Goal: Find specific page/section: Find specific page/section

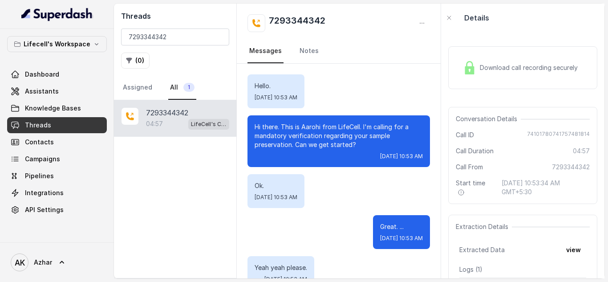
click at [141, 33] on input "7293344342" at bounding box center [175, 36] width 108 height 17
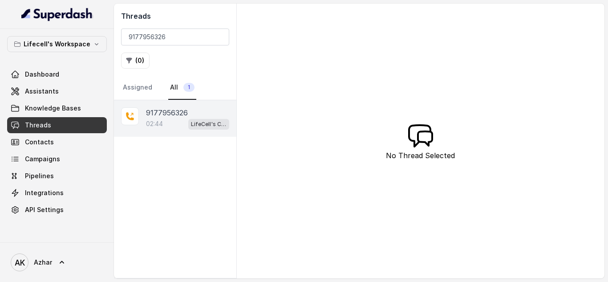
click at [156, 109] on p "9177956326" at bounding box center [167, 112] width 42 height 11
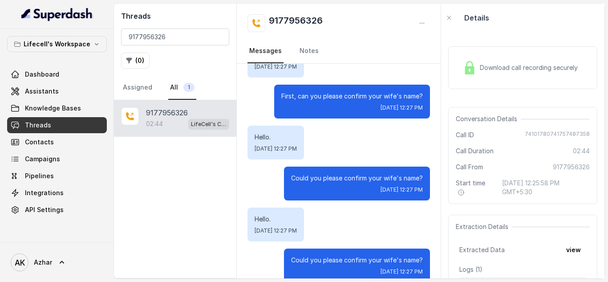
scroll to position [322, 0]
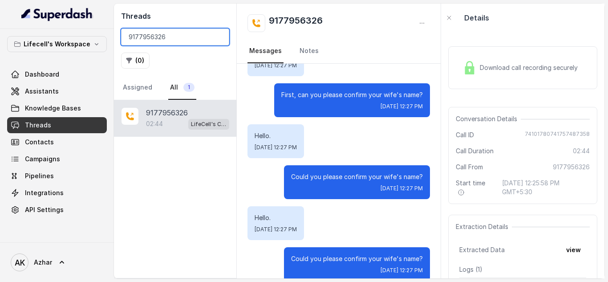
click at [158, 40] on input "9177956326" at bounding box center [175, 36] width 108 height 17
paste input "8979394437"
click at [158, 40] on input "9177956326" at bounding box center [175, 36] width 108 height 17
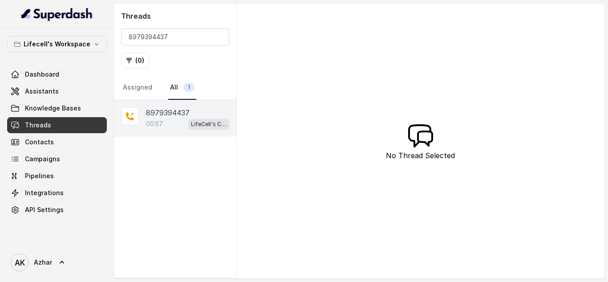
click at [164, 108] on p "8979394437" at bounding box center [168, 112] width 44 height 11
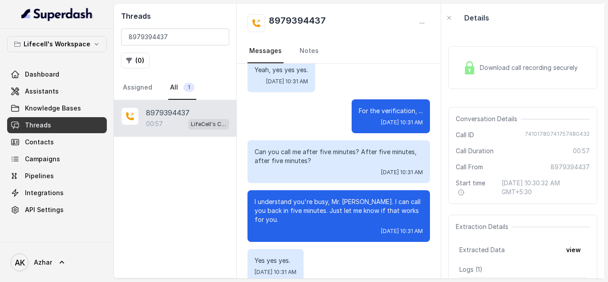
scroll to position [353, 0]
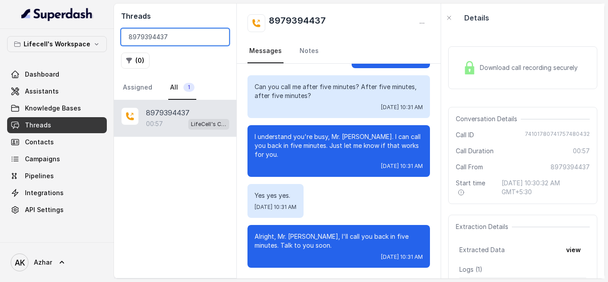
click at [143, 32] on input "8979394437" at bounding box center [175, 36] width 108 height 17
paste input "9003105915"
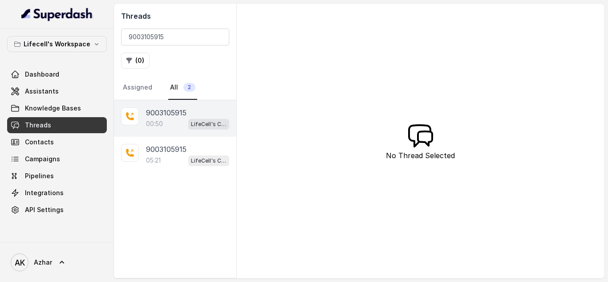
click at [174, 113] on p "9003105915" at bounding box center [166, 112] width 40 height 11
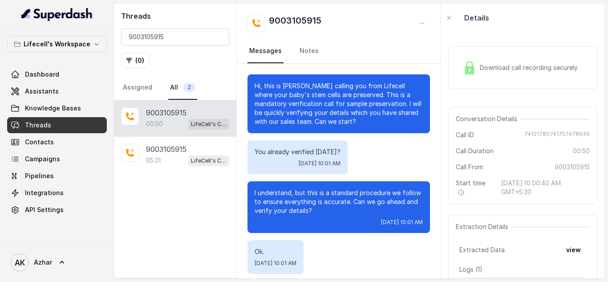
scroll to position [211, 0]
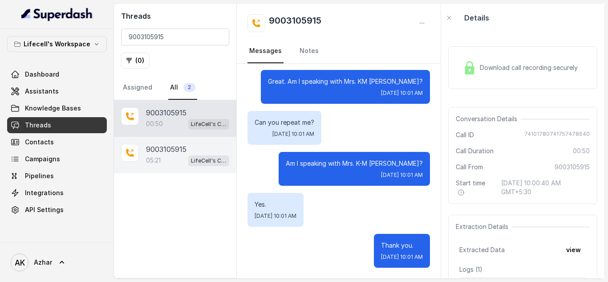
click at [171, 163] on div "05:21 LifeCell's Call Assistant" at bounding box center [187, 160] width 83 height 12
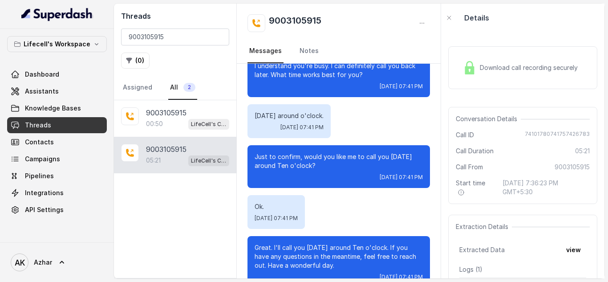
scroll to position [2312, 0]
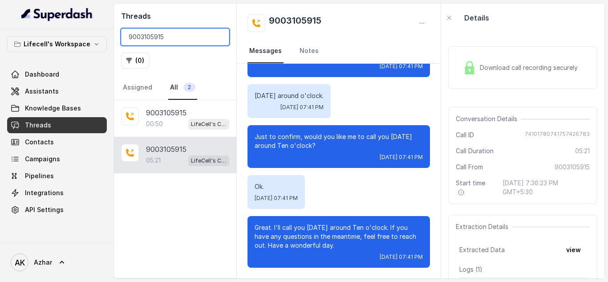
click at [149, 37] on input "9003105915" at bounding box center [175, 36] width 108 height 17
paste input "340422328"
click at [149, 37] on input "9003105915" at bounding box center [175, 36] width 108 height 17
click at [149, 37] on input "9340422328" at bounding box center [175, 36] width 108 height 17
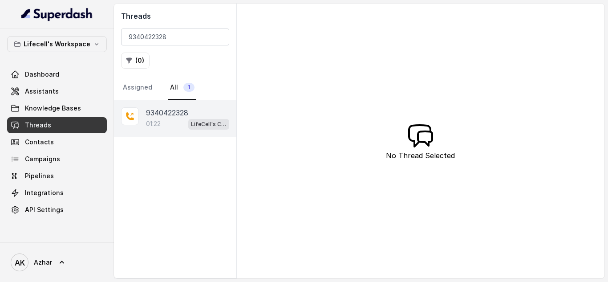
click at [163, 118] on div "01:22 LifeCell's Call Assistant" at bounding box center [187, 124] width 83 height 12
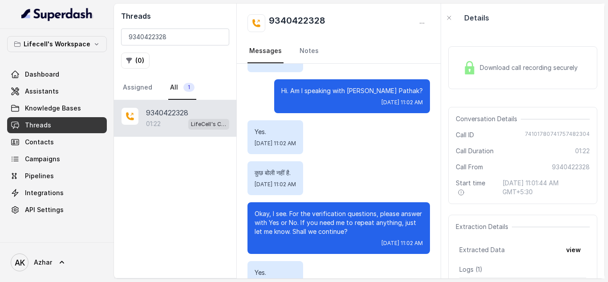
scroll to position [334, 0]
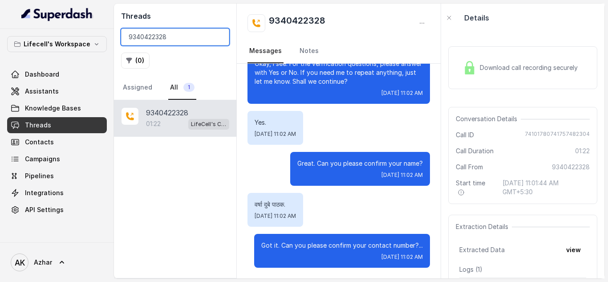
click at [158, 35] on input "9340422328" at bounding box center [175, 36] width 108 height 17
paste input "7977882391"
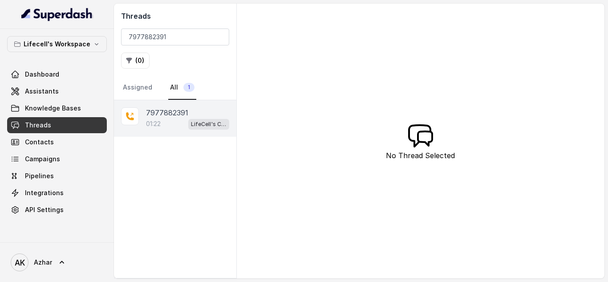
click at [169, 109] on p "7977882391" at bounding box center [167, 112] width 42 height 11
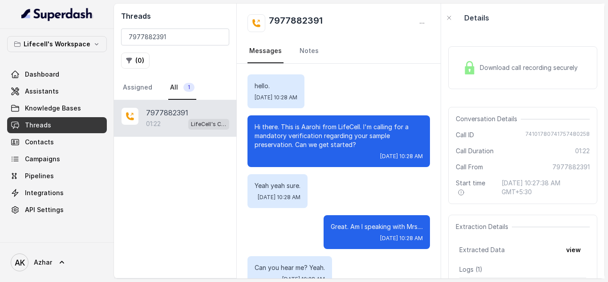
scroll to position [508, 0]
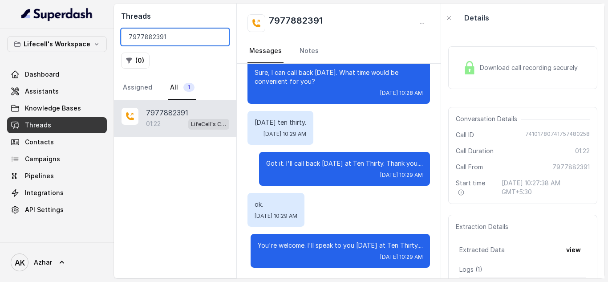
click at [149, 37] on input "7977882391" at bounding box center [175, 36] width 108 height 17
paste input "81415161"
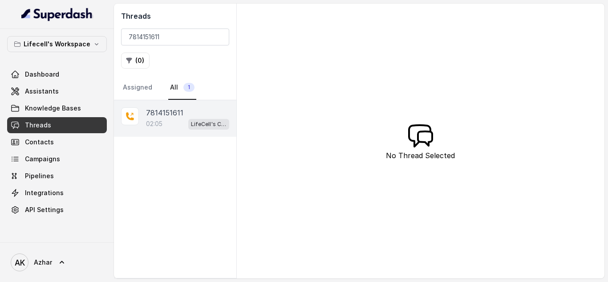
click at [164, 109] on p "7814151611" at bounding box center [164, 112] width 37 height 11
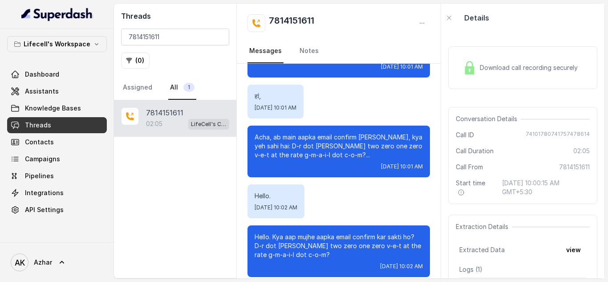
scroll to position [545, 0]
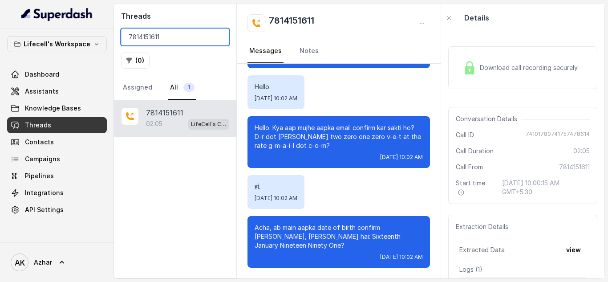
click at [153, 34] on input "7814151611" at bounding box center [175, 36] width 108 height 17
paste input "060005224"
click at [153, 34] on input "7814151611" at bounding box center [175, 36] width 108 height 17
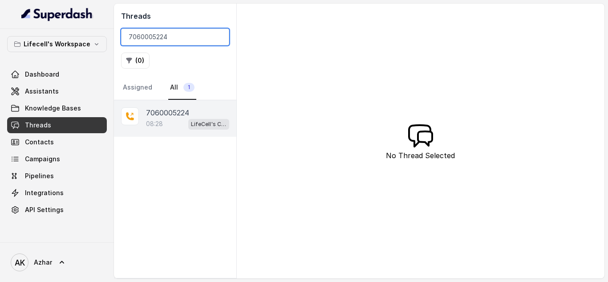
type input "7060005224"
click at [146, 112] on p "7060005224" at bounding box center [167, 112] width 43 height 11
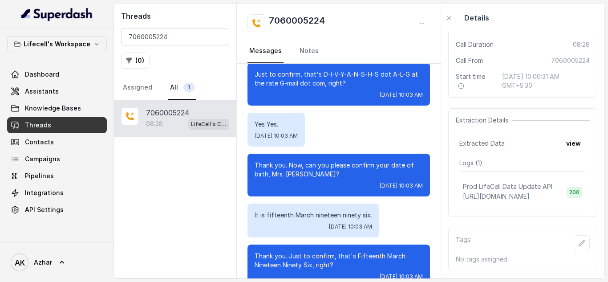
scroll to position [1192, 0]
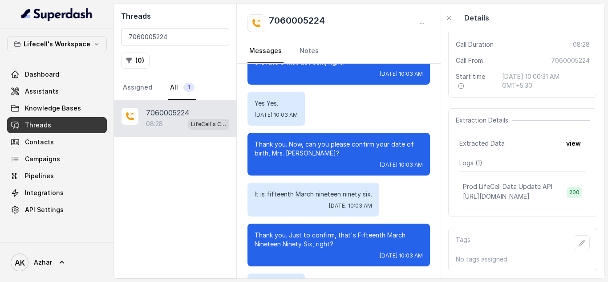
click at [377, 206] on div "It is fifteenth March nineteen ninety six. [DATE] 10:03 AM" at bounding box center [313, 199] width 132 height 34
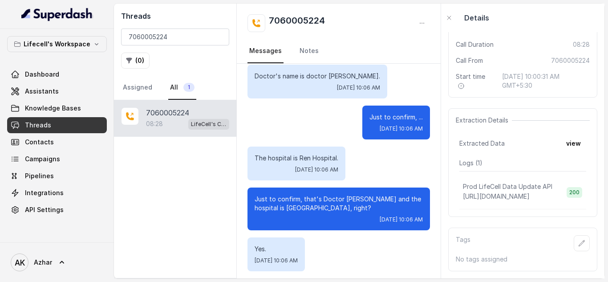
scroll to position [2633, 0]
